Goal: Task Accomplishment & Management: Manage account settings

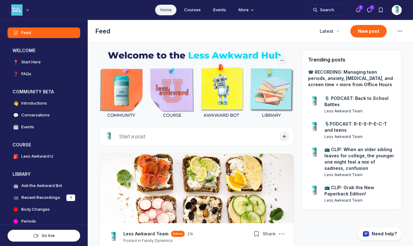
scroll to position [1712, 1198]
click at [356, 12] on icon "Notifications" at bounding box center [358, 10] width 6 height 6
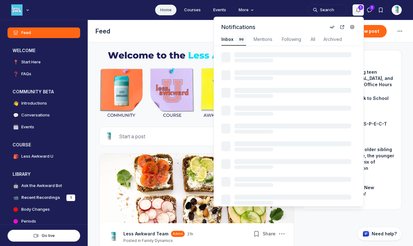
scroll to position [847, 1335]
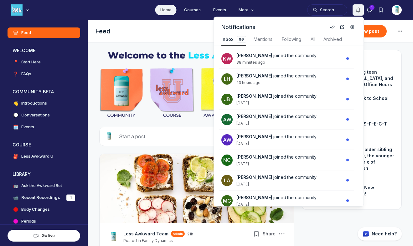
click at [356, 12] on icon "Notifications" at bounding box center [358, 10] width 6 height 6
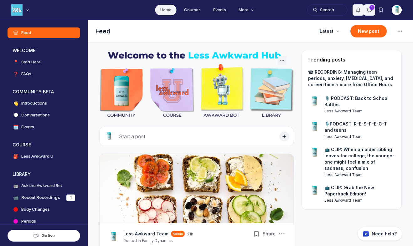
click at [370, 10] on icon "Direct messages" at bounding box center [369, 10] width 6 height 6
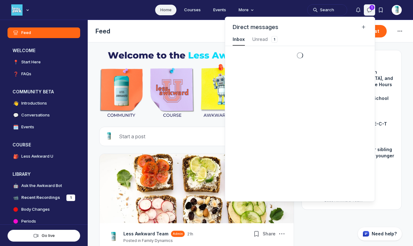
scroll to position [847, 1409]
click at [370, 10] on icon "Direct messages" at bounding box center [369, 10] width 6 height 6
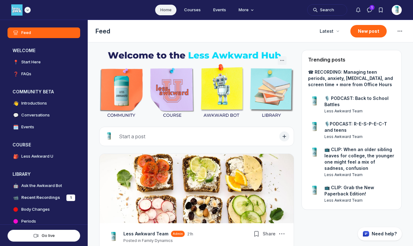
click at [20, 10] on img "Main navigation bar" at bounding box center [16, 9] width 11 height 11
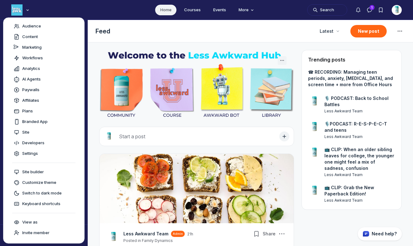
scroll to position [0, 0]
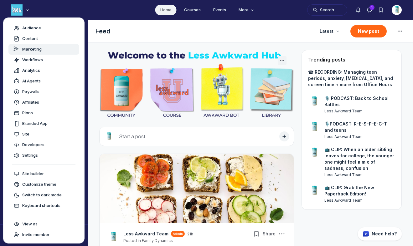
click at [52, 52] on div "Marketing" at bounding box center [43, 49] width 61 height 6
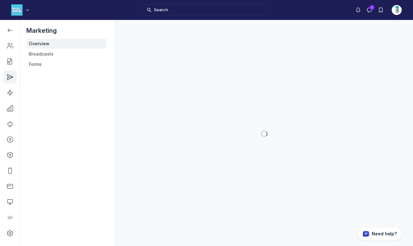
scroll to position [1809, 891]
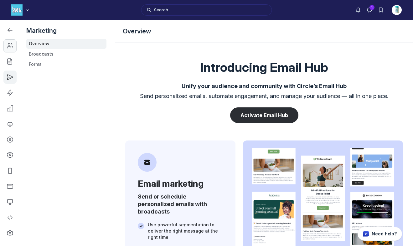
click at [11, 45] on icon "Left Sidebar" at bounding box center [10, 46] width 6 height 6
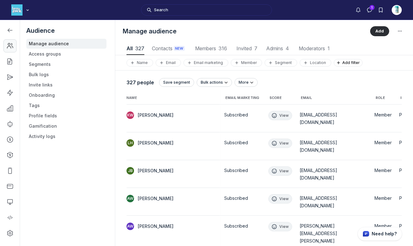
scroll to position [845, 2008]
click at [9, 62] on icon "Left Sidebar" at bounding box center [10, 61] width 6 height 6
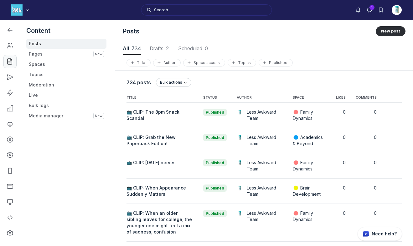
scroll to position [847, 2053]
click at [8, 76] on icon "Left Sidebar" at bounding box center [10, 77] width 6 height 6
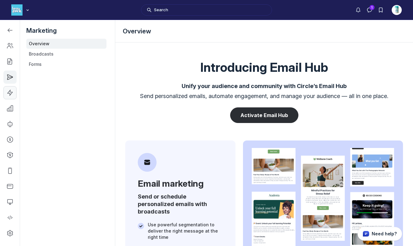
click at [10, 92] on icon "Left Sidebar" at bounding box center [10, 93] width 6 height 6
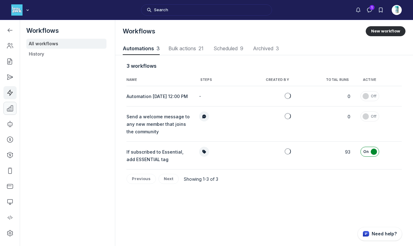
scroll to position [847, 2074]
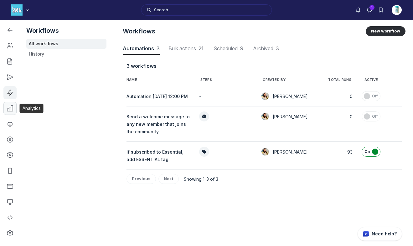
click at [8, 108] on icon "Left Sidebar" at bounding box center [10, 108] width 6 height 6
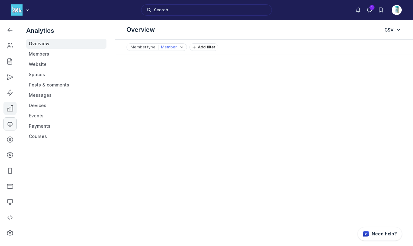
click at [10, 126] on icon "Left Sidebar" at bounding box center [10, 124] width 6 height 6
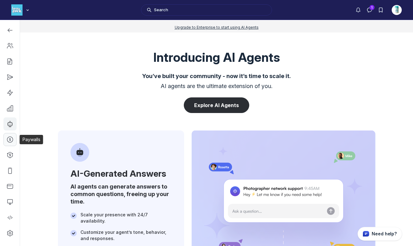
click at [9, 139] on use "Left Sidebar" at bounding box center [10, 140] width 6 height 6
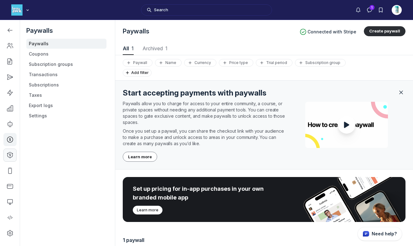
scroll to position [847, 2053]
click at [9, 157] on icon "Left Sidebar" at bounding box center [10, 155] width 6 height 6
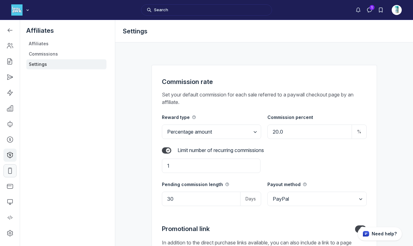
click at [8, 171] on use "Left Sidebar" at bounding box center [9, 171] width 3 height 6
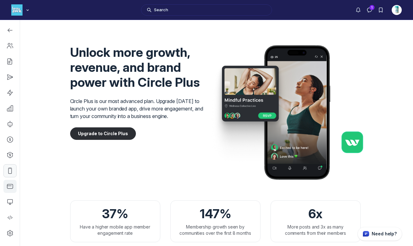
scroll to position [858, 2121]
click at [9, 188] on icon "Left Sidebar" at bounding box center [10, 187] width 6 height 6
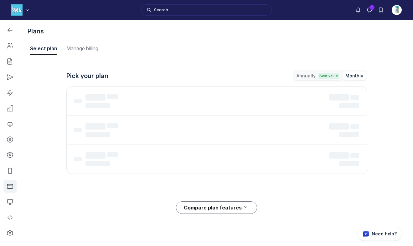
scroll to position [847, 2459]
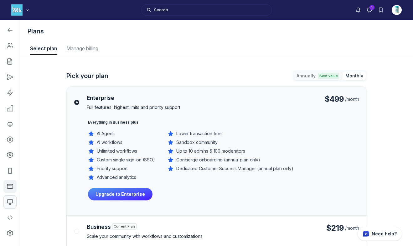
click at [9, 207] on link "Left Sidebar" at bounding box center [9, 202] width 13 height 13
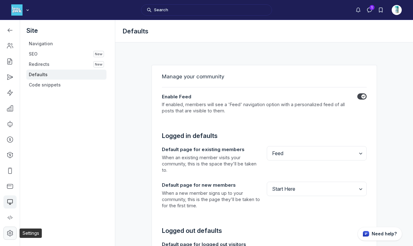
click at [11, 232] on icon "Left Sidebar" at bounding box center [10, 233] width 6 height 6
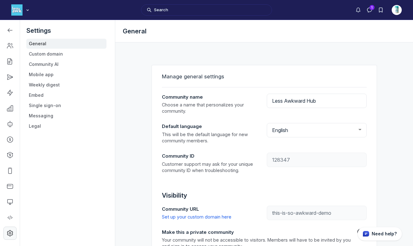
type input "[DOMAIN_NAME]"
click at [49, 53] on link "Custom domain" at bounding box center [66, 54] width 80 height 10
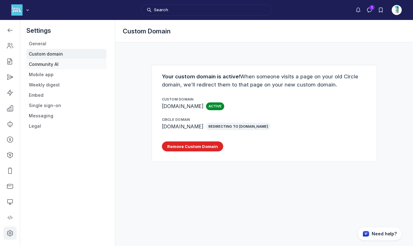
click at [47, 66] on link "Community AI" at bounding box center [66, 64] width 80 height 10
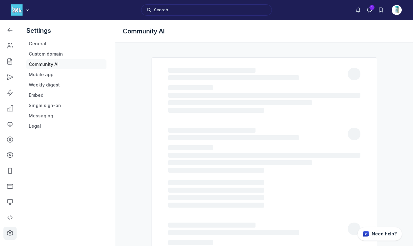
select select "en"
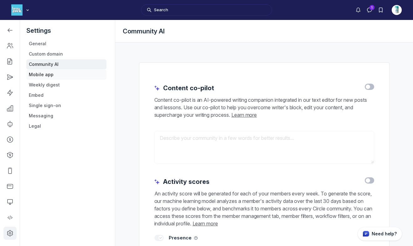
click at [46, 74] on link "Mobile app" at bounding box center [66, 75] width 80 height 10
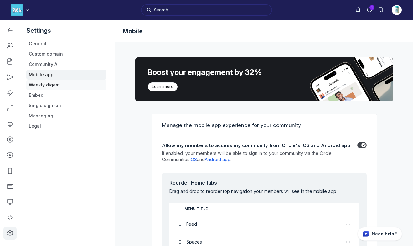
click at [45, 86] on link "Weekly digest" at bounding box center [66, 85] width 80 height 10
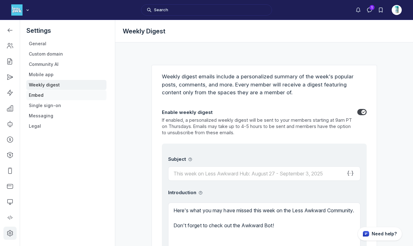
click at [41, 97] on link "Embed" at bounding box center [66, 95] width 80 height 10
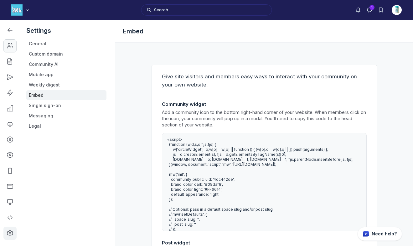
click at [6, 44] on link "Left Sidebar" at bounding box center [9, 45] width 13 height 13
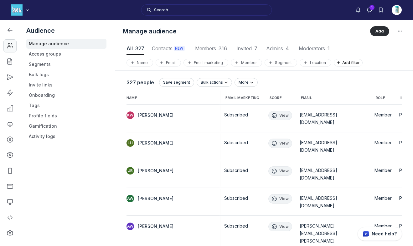
scroll to position [845, 2008]
click at [46, 83] on link "Invite links" at bounding box center [66, 85] width 80 height 10
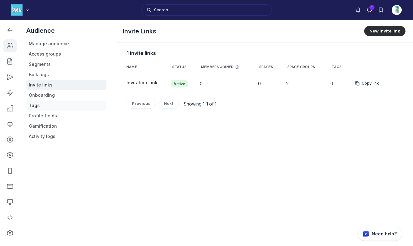
click at [42, 106] on link "Tags" at bounding box center [66, 106] width 80 height 10
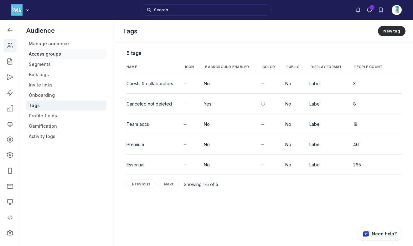
click at [47, 55] on link "Access groups" at bounding box center [66, 54] width 80 height 10
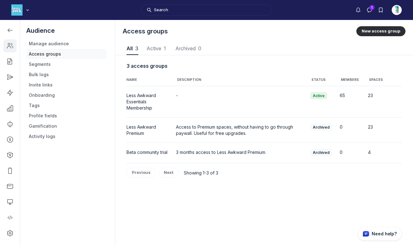
scroll to position [845, 2029]
click at [11, 61] on icon "Left Sidebar" at bounding box center [10, 61] width 6 height 6
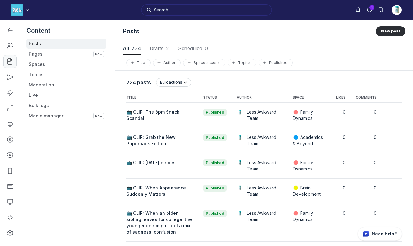
scroll to position [847, 2053]
click at [8, 31] on icon "Left Sidebar" at bounding box center [10, 30] width 6 height 6
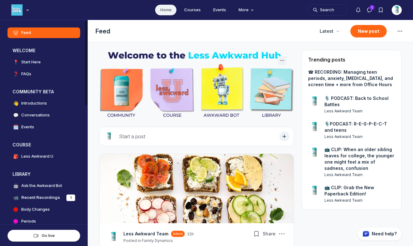
scroll to position [1712, 1198]
click at [398, 31] on span "Page Header" at bounding box center [399, 31] width 10 height 10
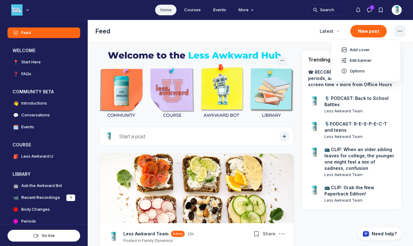
click at [398, 31] on span "Page Header" at bounding box center [399, 31] width 10 height 10
click at [397, 6] on img "User menu options" at bounding box center [396, 10] width 10 height 10
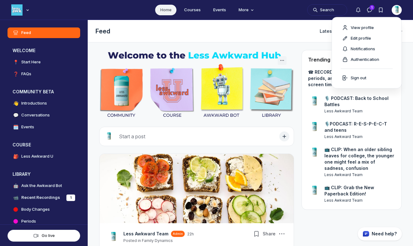
click at [397, 6] on img "User menu options" at bounding box center [396, 10] width 10 height 10
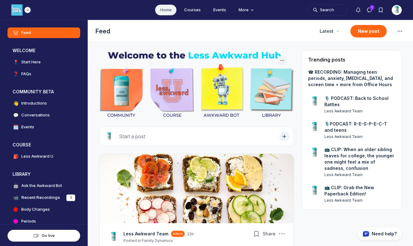
click at [17, 10] on img "Main navigation bar" at bounding box center [16, 9] width 11 height 11
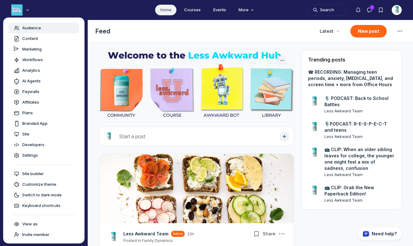
click at [26, 30] on span "Audience" at bounding box center [31, 28] width 19 height 6
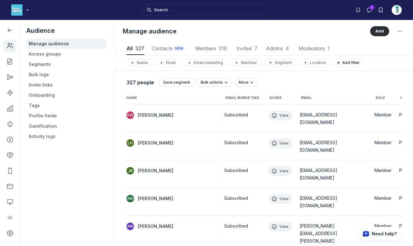
scroll to position [845, 2008]
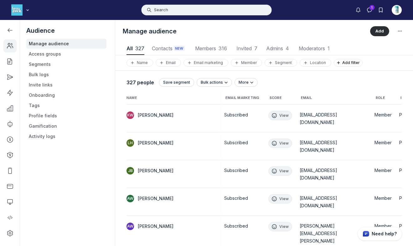
click at [178, 9] on button "Search" at bounding box center [206, 9] width 131 height 11
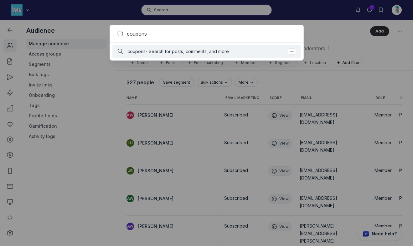
type input "coupons"
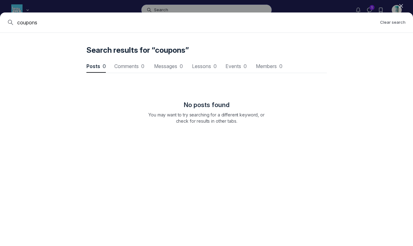
scroll to position [847, 1885]
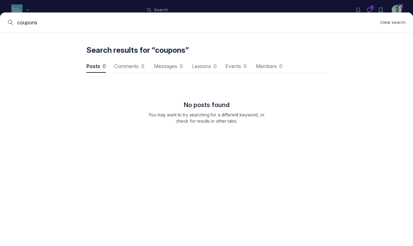
click at [400, 6] on use "button" at bounding box center [400, 5] width 3 height 3
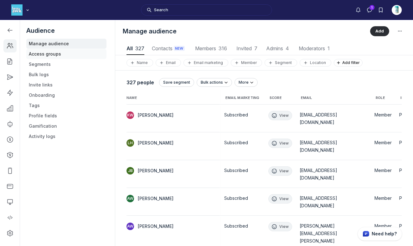
click at [68, 54] on link "Access groups" at bounding box center [66, 54] width 80 height 10
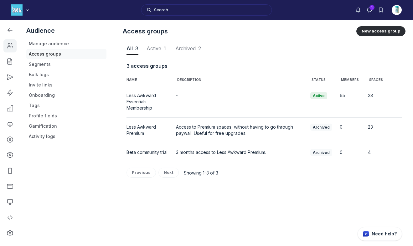
scroll to position [845, 2029]
click at [55, 64] on link "Segments" at bounding box center [66, 64] width 80 height 10
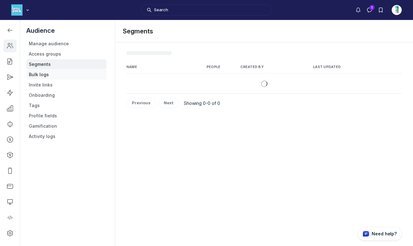
click at [45, 75] on link "Bulk logs" at bounding box center [66, 75] width 80 height 10
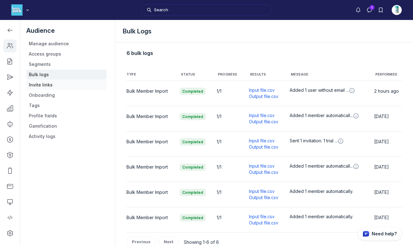
click at [46, 84] on link "Invite links" at bounding box center [66, 85] width 80 height 10
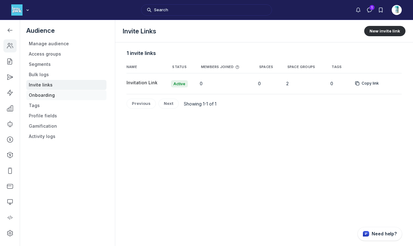
click at [43, 98] on link "Onboarding" at bounding box center [66, 95] width 80 height 10
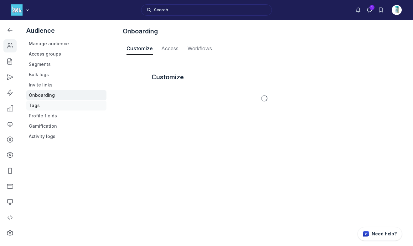
scroll to position [845, 2029]
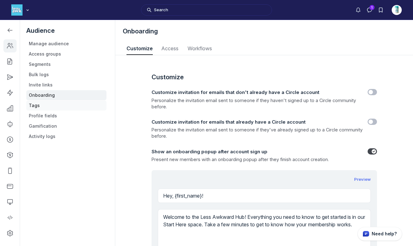
click at [40, 105] on link "Tags" at bounding box center [66, 106] width 80 height 10
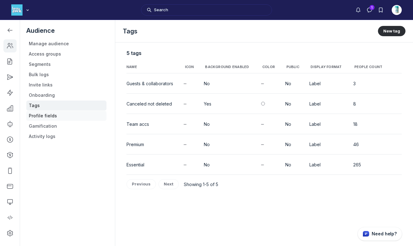
click at [41, 116] on link "Profile fields" at bounding box center [66, 116] width 80 height 10
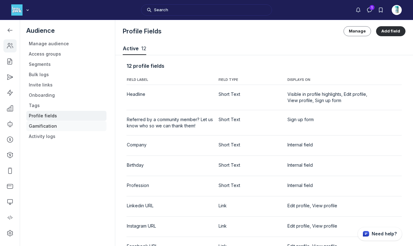
scroll to position [847, 2053]
click at [41, 130] on link "Gamification" at bounding box center [66, 126] width 80 height 10
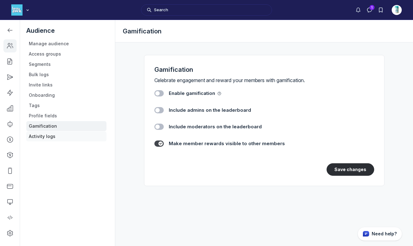
click at [41, 139] on link "Activity logs" at bounding box center [66, 137] width 80 height 10
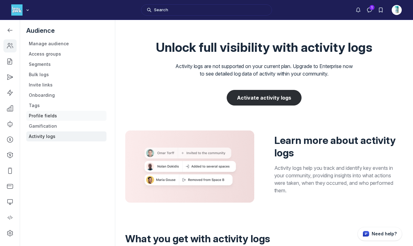
scroll to position [858, 2031]
click at [10, 29] on icon "Left Sidebar" at bounding box center [10, 30] width 6 height 6
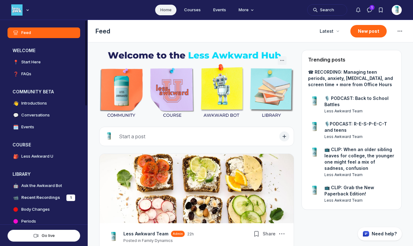
scroll to position [1712, 1198]
click at [396, 29] on icon "Feed settings" at bounding box center [400, 32] width 8 height 8
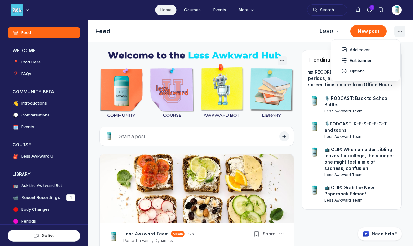
click at [396, 29] on icon "Feed settings" at bounding box center [400, 32] width 8 height 8
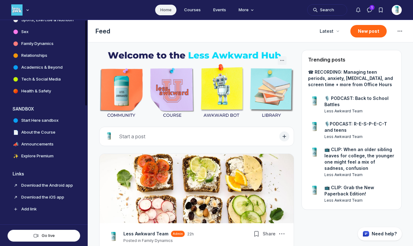
scroll to position [0, 0]
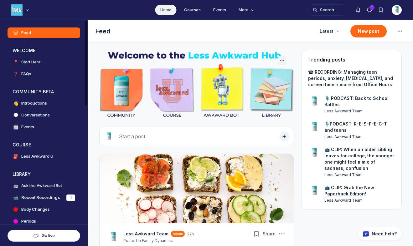
drag, startPoint x: 86, startPoint y: 58, endPoint x: 134, endPoint y: -35, distance: 104.3
click at [87, 21] on div "Left Sidebar" at bounding box center [86, 63] width 2 height 85
click at [18, 9] on img "Main navigation bar" at bounding box center [16, 9] width 11 height 11
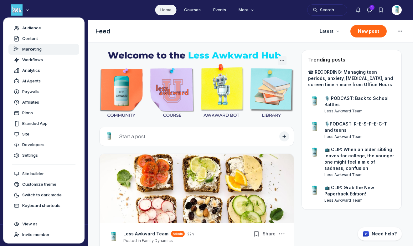
click at [28, 48] on span "Marketing" at bounding box center [31, 49] width 19 height 6
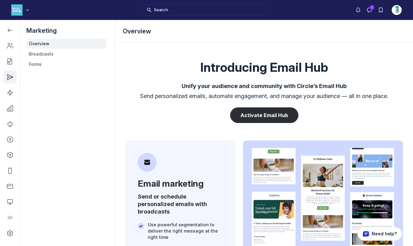
scroll to position [1809, 891]
click at [37, 54] on link "Broadcasts" at bounding box center [66, 54] width 80 height 10
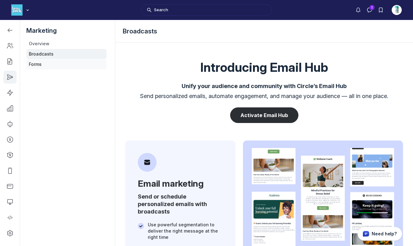
click at [36, 63] on link "Forms" at bounding box center [66, 64] width 80 height 10
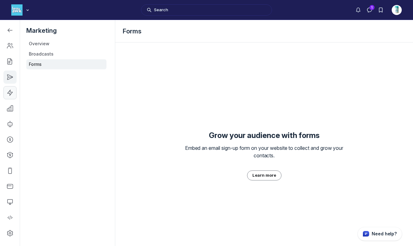
click at [9, 95] on icon "Left Sidebar" at bounding box center [10, 93] width 6 height 6
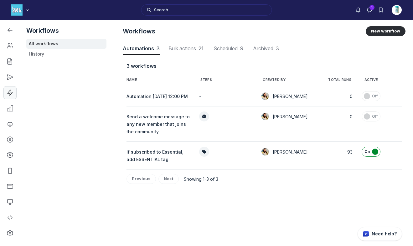
scroll to position [847, 2074]
click at [11, 111] on icon "Left Sidebar" at bounding box center [10, 108] width 6 height 6
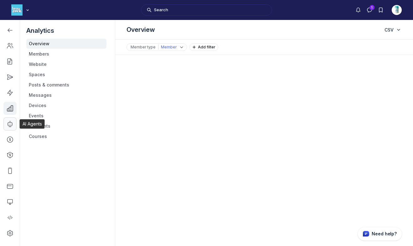
click at [12, 121] on link "Left Sidebar" at bounding box center [9, 124] width 13 height 13
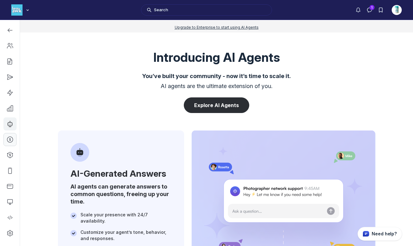
click at [10, 139] on icon "Left Sidebar" at bounding box center [10, 140] width 6 height 6
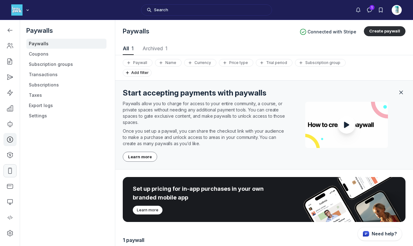
scroll to position [847, 2053]
click at [42, 54] on link "Coupons" at bounding box center [66, 54] width 80 height 10
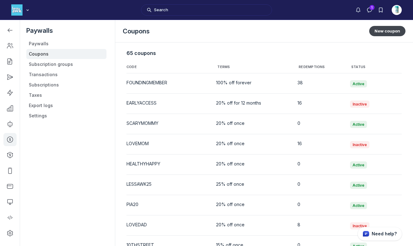
click at [381, 30] on button "New coupon" at bounding box center [387, 31] width 36 height 10
select select "1"
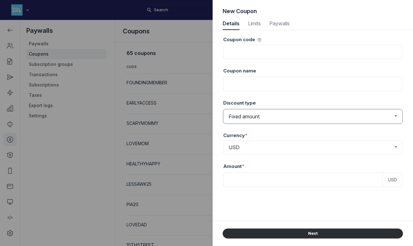
click at [266, 121] on select "Fixed amount Percentage discount" at bounding box center [312, 116] width 179 height 14
click at [223, 109] on select "Fixed amount Percentage discount" at bounding box center [312, 116] width 179 height 14
click at [254, 24] on span "Limits" at bounding box center [254, 23] width 14 height 5
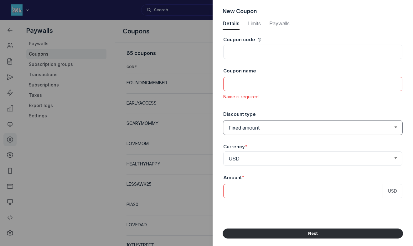
click at [265, 125] on select "Fixed amount Percentage discount" at bounding box center [312, 128] width 179 height 14
click at [223, 121] on select "Fixed amount Percentage discount" at bounding box center [312, 128] width 179 height 14
click at [256, 25] on span "Limits" at bounding box center [254, 23] width 14 height 5
click at [258, 129] on select "Fixed amount Percentage discount" at bounding box center [312, 128] width 179 height 14
click at [223, 121] on select "Fixed amount Percentage discount" at bounding box center [312, 128] width 179 height 14
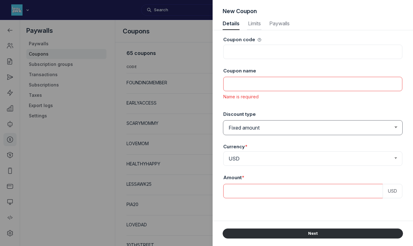
click at [253, 23] on span "Limits" at bounding box center [254, 23] width 14 height 5
click at [279, 25] on span "Paywalls" at bounding box center [279, 23] width 21 height 5
click at [279, 22] on span "Paywalls" at bounding box center [279, 23] width 21 height 5
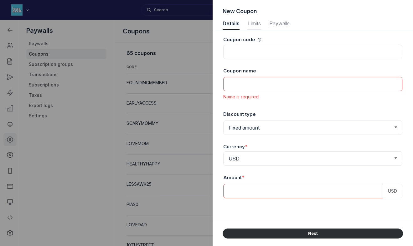
click at [258, 22] on span "Limits" at bounding box center [254, 23] width 14 height 5
click at [230, 23] on span "Details" at bounding box center [230, 23] width 17 height 5
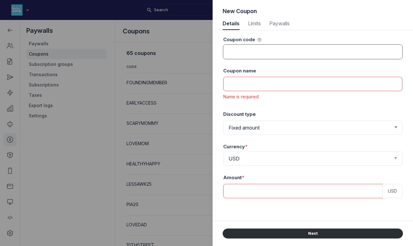
click at [245, 50] on input at bounding box center [312, 52] width 179 height 14
type input "test"
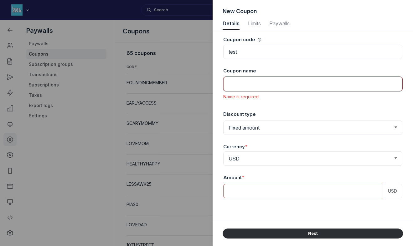
click at [243, 84] on input at bounding box center [312, 84] width 179 height 14
type input "test"
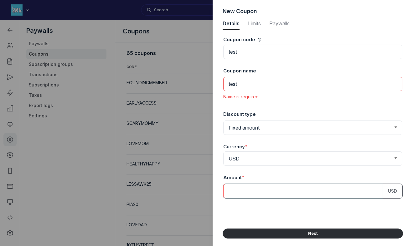
click at [265, 190] on input at bounding box center [302, 191] width 159 height 14
type input "$100.00"
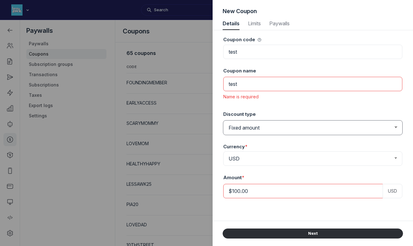
click at [251, 125] on select "Fixed amount Percentage discount" at bounding box center [312, 128] width 179 height 14
select select "PaywallCoupons::Percent"
click at [223, 121] on select "Fixed amount Percentage discount" at bounding box center [312, 128] width 179 height 14
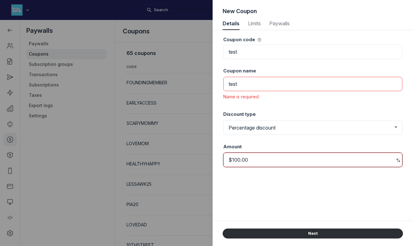
click at [277, 155] on input "$100.00" at bounding box center [312, 160] width 179 height 14
drag, startPoint x: 277, startPoint y: 158, endPoint x: 230, endPoint y: 157, distance: 47.5
click at [230, 157] on input "$100.00" at bounding box center [312, 160] width 179 height 14
click at [232, 160] on input "$100.00" at bounding box center [312, 160] width 179 height 14
click at [247, 160] on input "100.00" at bounding box center [312, 160] width 179 height 14
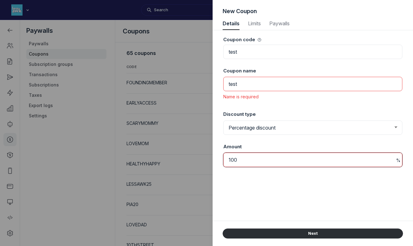
type input "100"
click at [262, 185] on div "Coupon code test Coupon name test Name is required Discount type Fixed amount P…" at bounding box center [312, 125] width 180 height 191
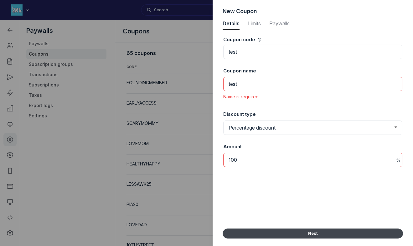
click at [297, 235] on button "Next" at bounding box center [312, 234] width 180 height 10
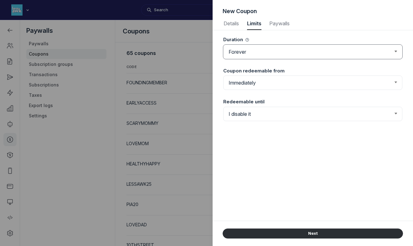
click at [273, 52] on select "Forever Once Repeating" at bounding box center [312, 52] width 179 height 14
click at [223, 45] on select "Forever Once Repeating" at bounding box center [312, 52] width 179 height 14
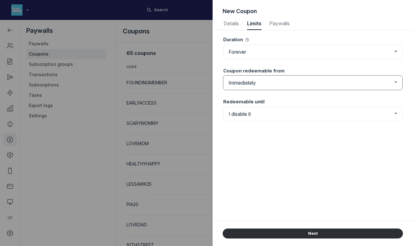
click at [267, 81] on select "Immediately From a set date" at bounding box center [312, 83] width 179 height 14
click at [223, 76] on select "Immediately From a set date" at bounding box center [312, 83] width 179 height 14
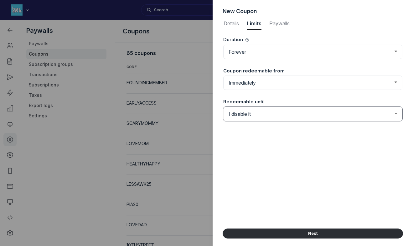
click at [265, 111] on select "I disable it Until a set date" at bounding box center [312, 114] width 179 height 14
select select "true"
click at [223, 107] on select "I disable it Until a set date" at bounding box center [312, 114] width 179 height 14
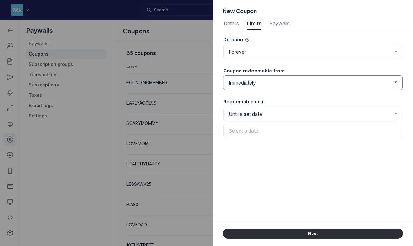
click at [261, 77] on select "Immediately From a set date" at bounding box center [312, 83] width 179 height 14
select select "true"
click at [223, 76] on select "Immediately From a set date" at bounding box center [312, 83] width 179 height 14
